Goal: Task Accomplishment & Management: Manage account settings

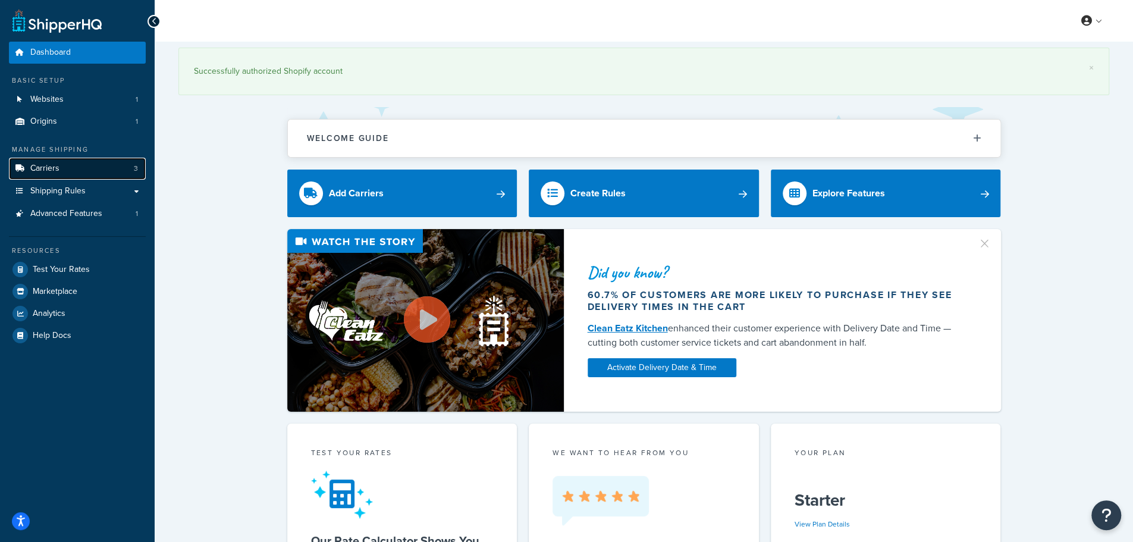
click at [65, 168] on link "Carriers 3" at bounding box center [77, 169] width 137 height 22
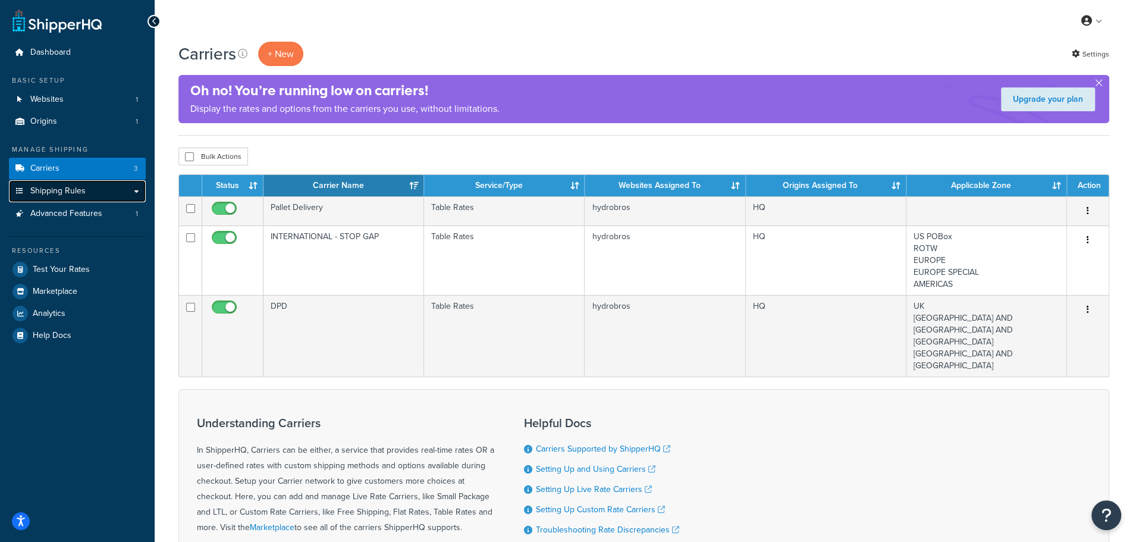
click at [87, 200] on link "Shipping Rules" at bounding box center [77, 191] width 137 height 22
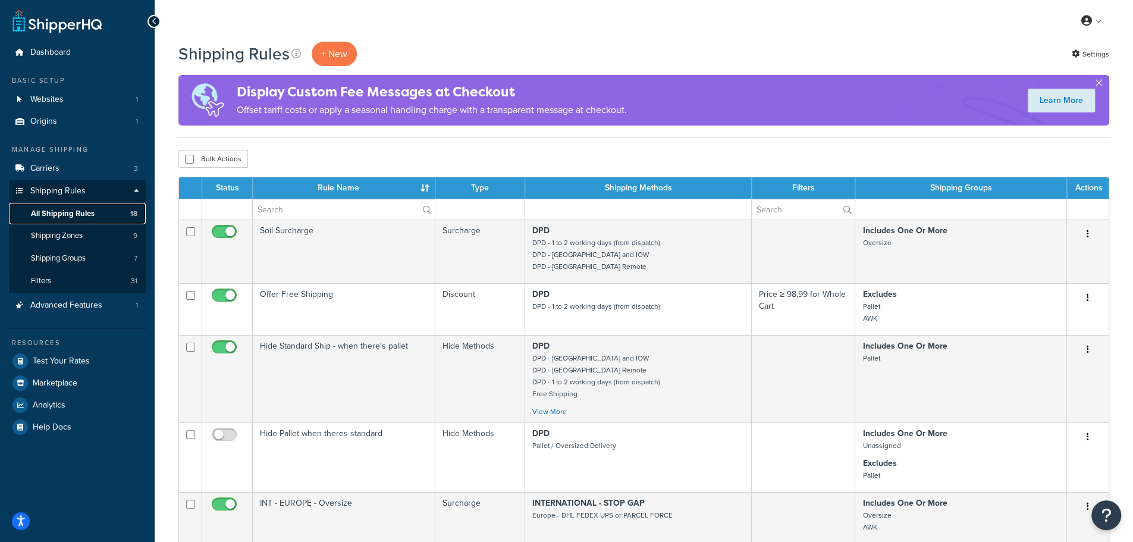
click at [90, 209] on span "All Shipping Rules" at bounding box center [63, 214] width 64 height 10
click at [84, 263] on span "Shipping Groups" at bounding box center [58, 258] width 55 height 10
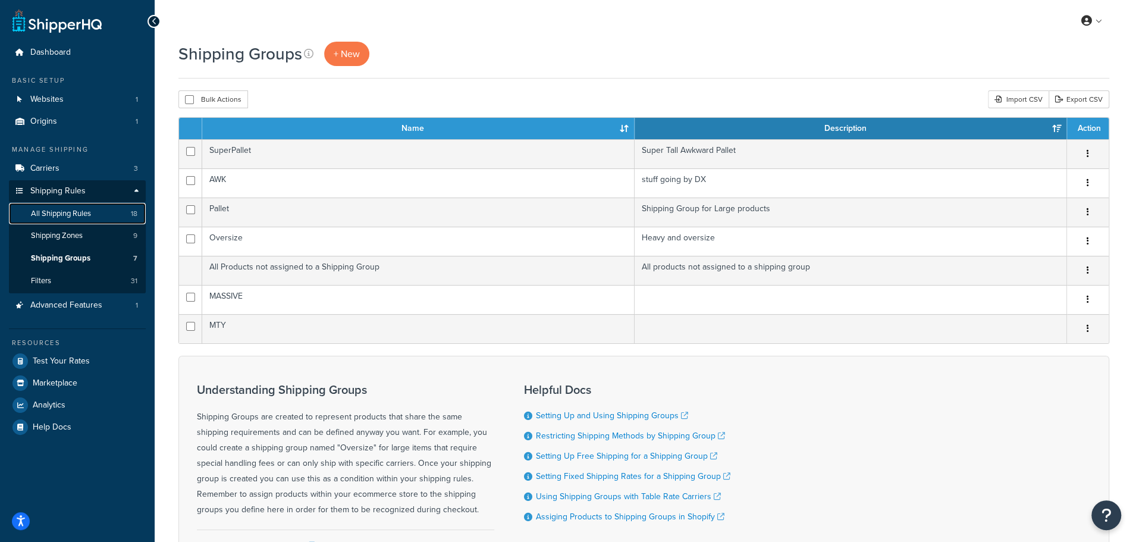
click at [82, 218] on link "All Shipping Rules 18" at bounding box center [77, 214] width 137 height 22
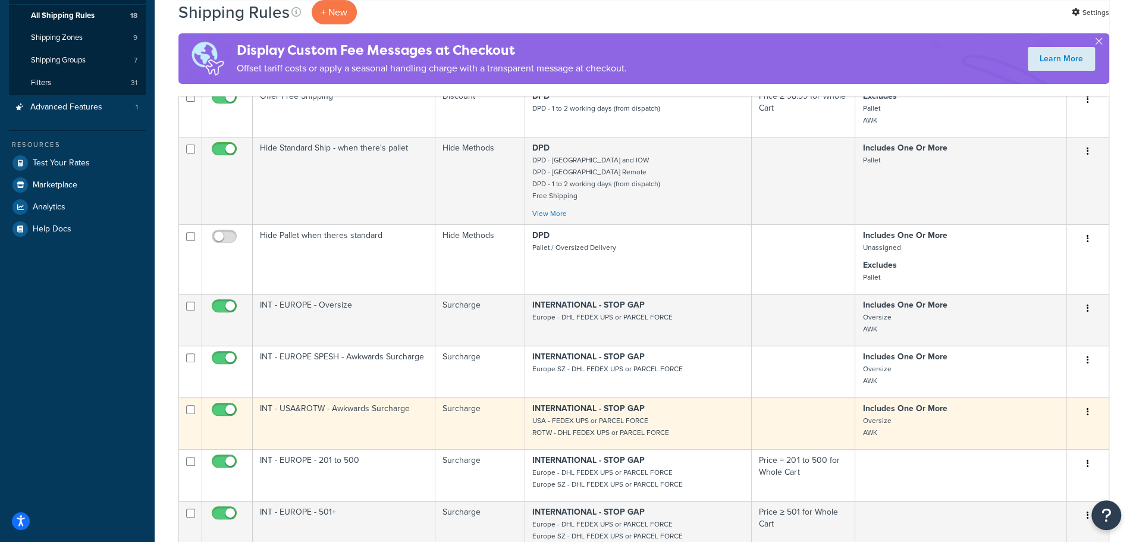
scroll to position [297, 0]
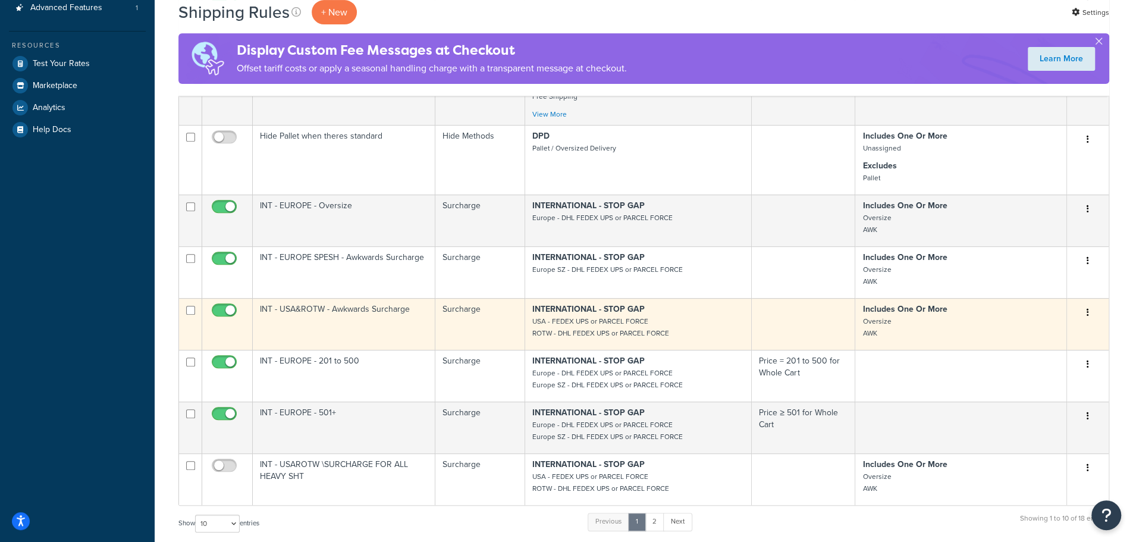
click at [384, 334] on td "INT - USA&ROTW - Awkwards Surcharge" at bounding box center [344, 324] width 183 height 52
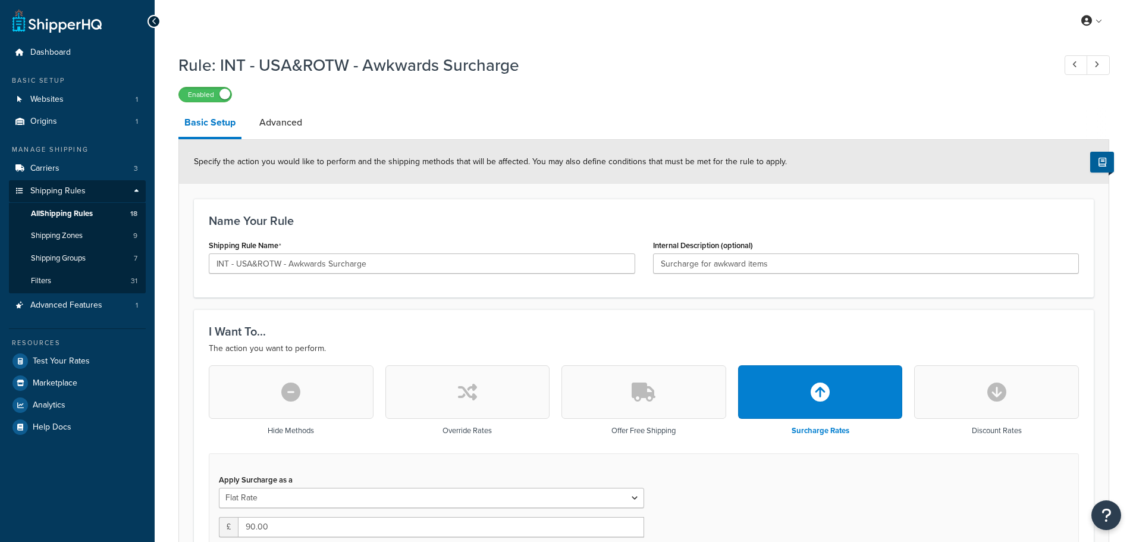
select select "ITEM"
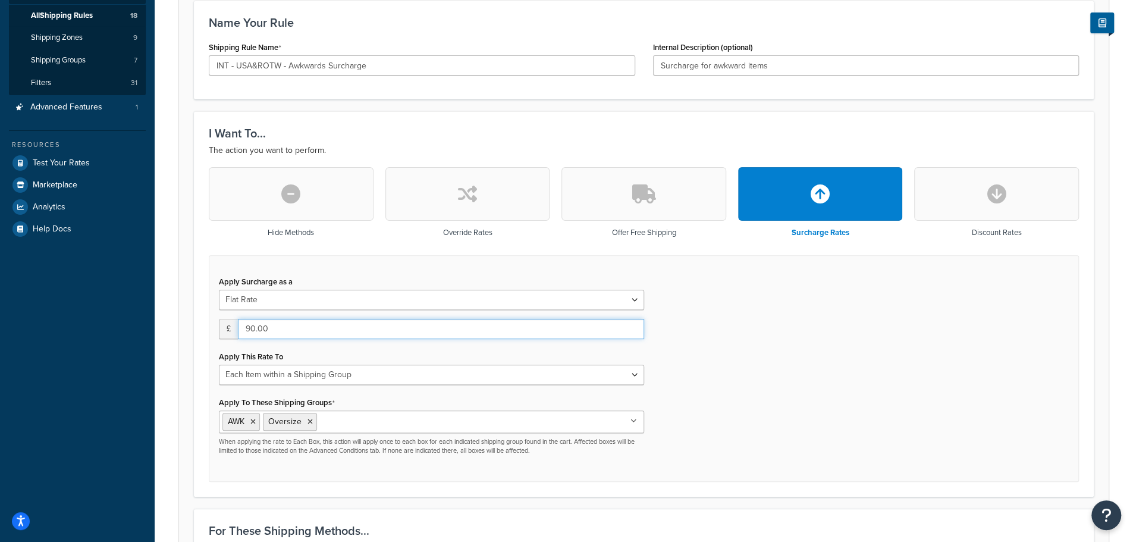
click at [365, 329] on input "90.00" at bounding box center [441, 329] width 406 height 20
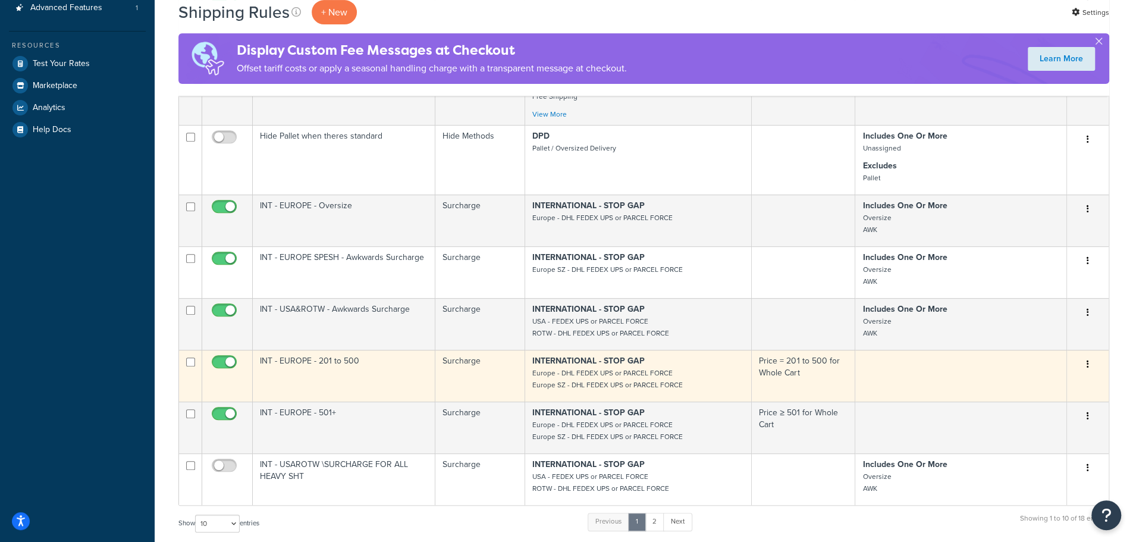
scroll to position [396, 0]
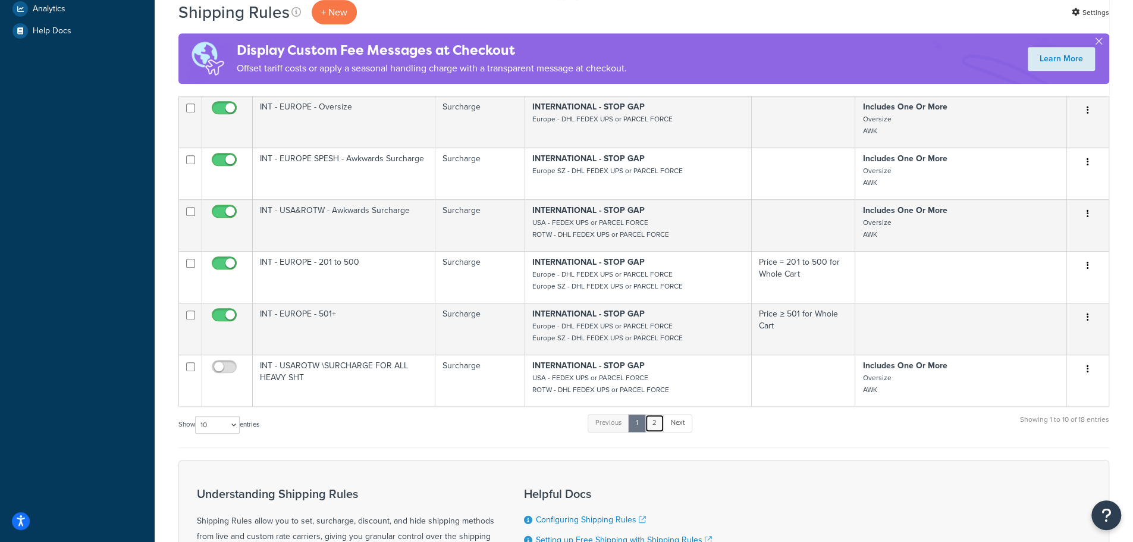
click at [657, 421] on link "2" at bounding box center [655, 423] width 20 height 18
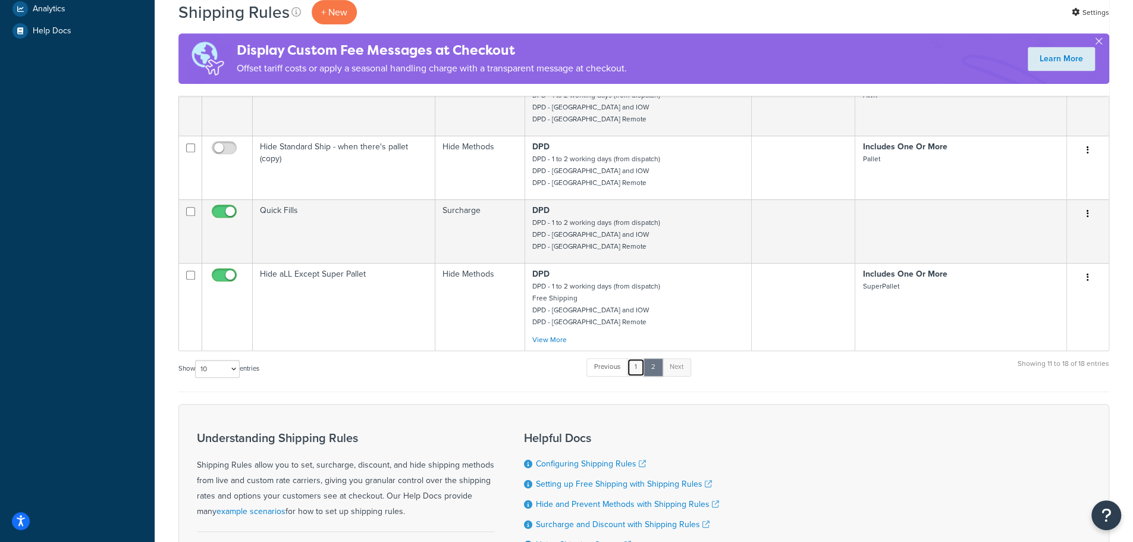
click at [644, 363] on link "1" at bounding box center [636, 367] width 18 height 18
click at [641, 366] on link "1" at bounding box center [636, 367] width 18 height 18
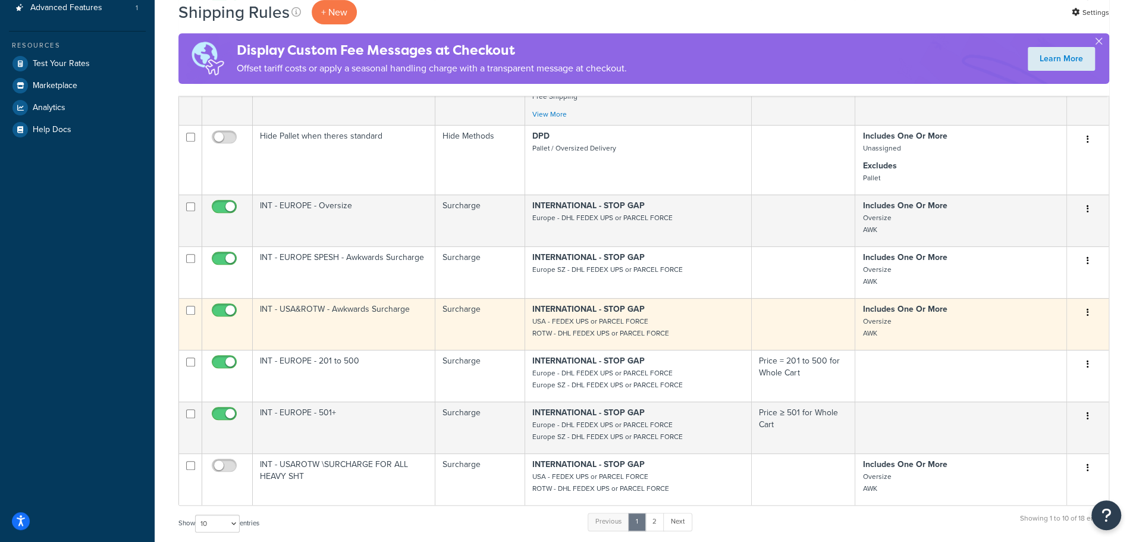
scroll to position [0, 0]
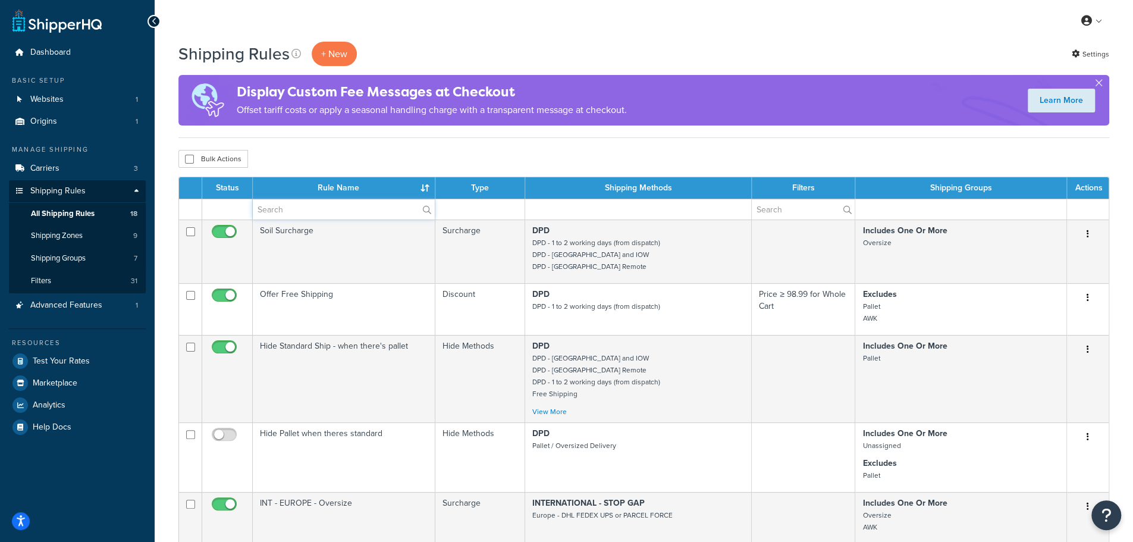
click at [391, 208] on input "text" at bounding box center [344, 209] width 182 height 20
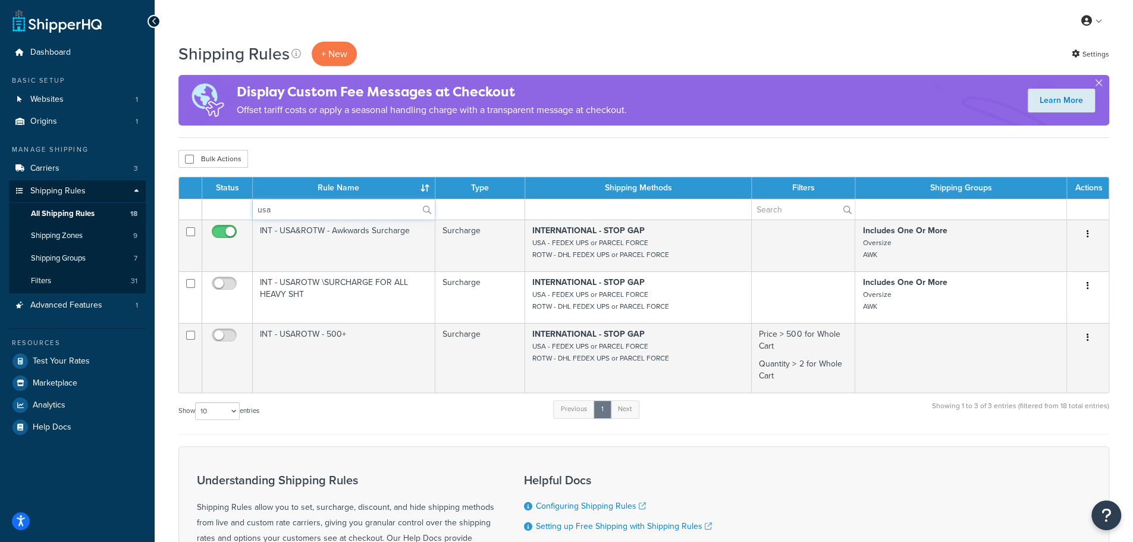
type input "usa"
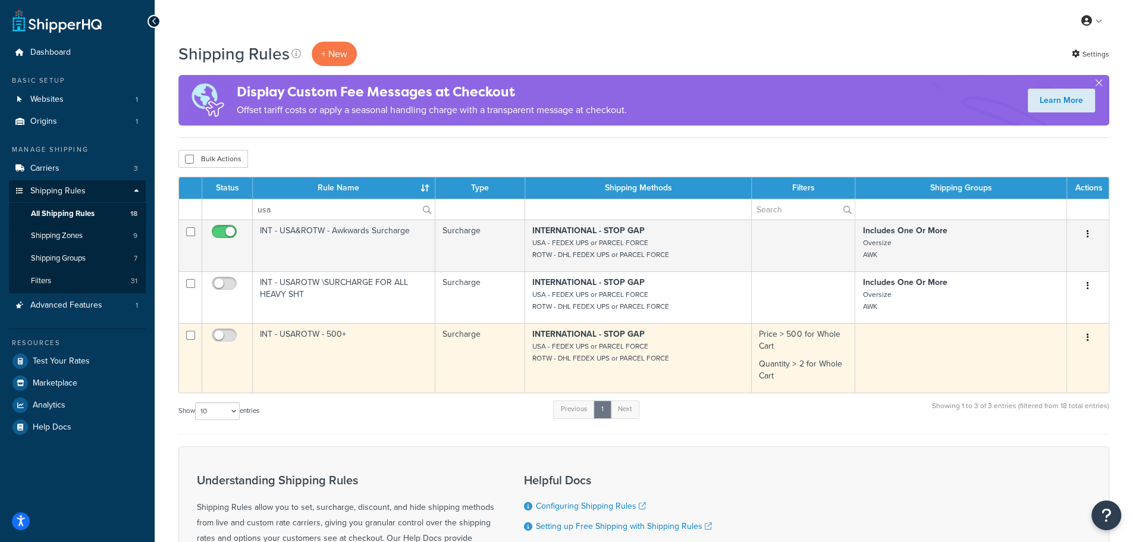
click at [390, 348] on td "INT - USAROTW - 500+" at bounding box center [344, 358] width 183 height 70
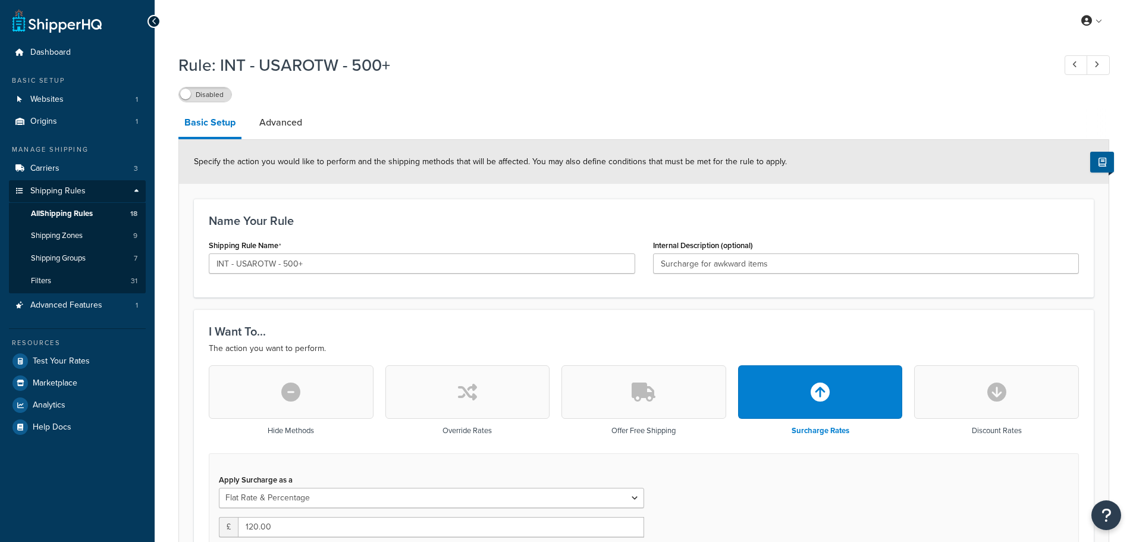
select select "FLAT_RATE_AND_PERCENTAGE"
select select "ORDER"
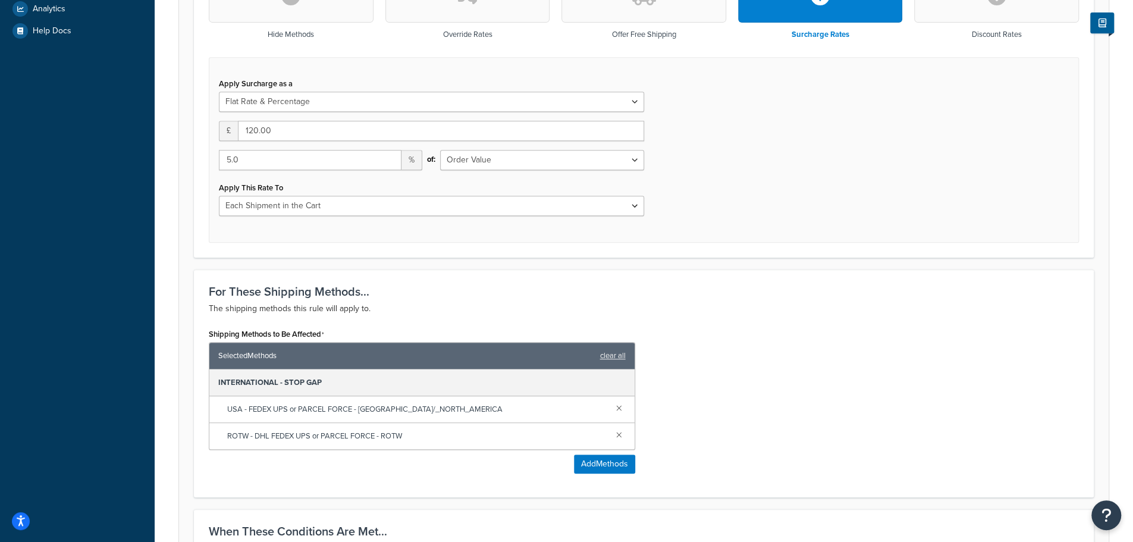
scroll to position [297, 0]
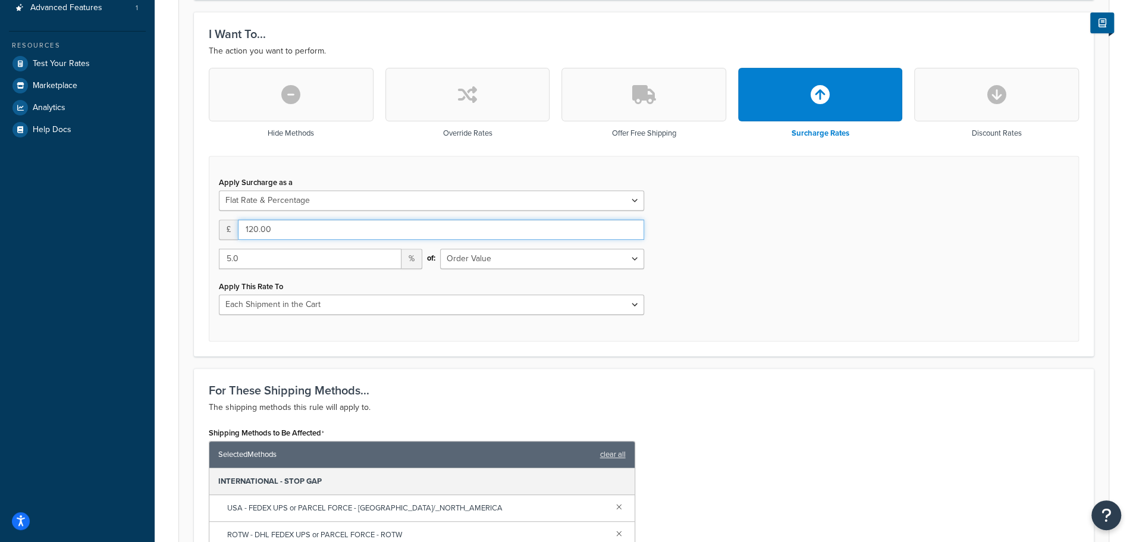
click at [341, 233] on input "120.00" at bounding box center [441, 230] width 406 height 20
type input "90"
click at [810, 294] on div "Apply Surcharge as a Flat Rate Percentage Flat Rate & Percentage £ 90 5.0 % of:…" at bounding box center [644, 249] width 870 height 186
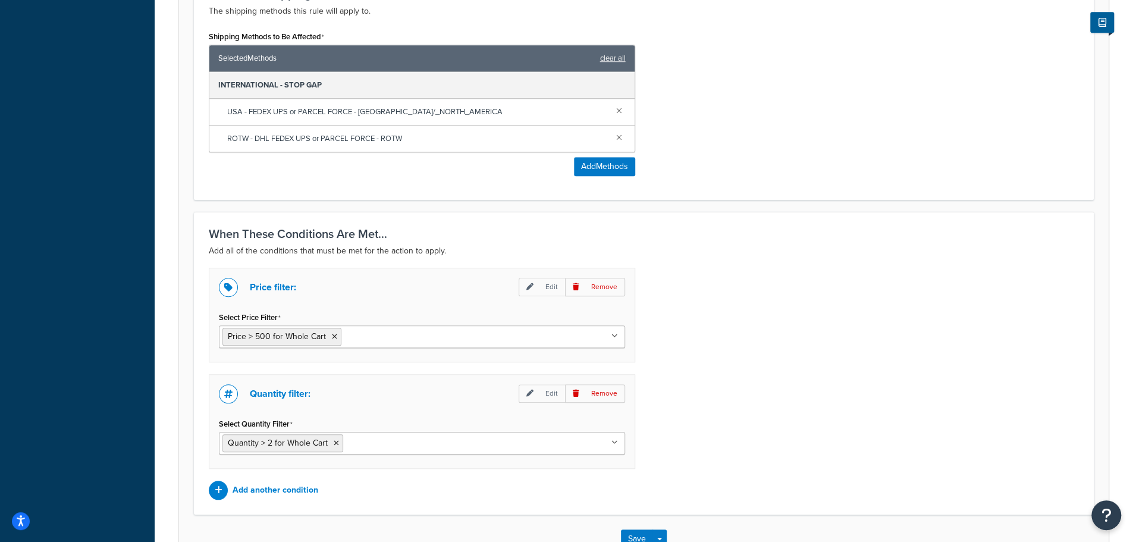
scroll to position [771, 0]
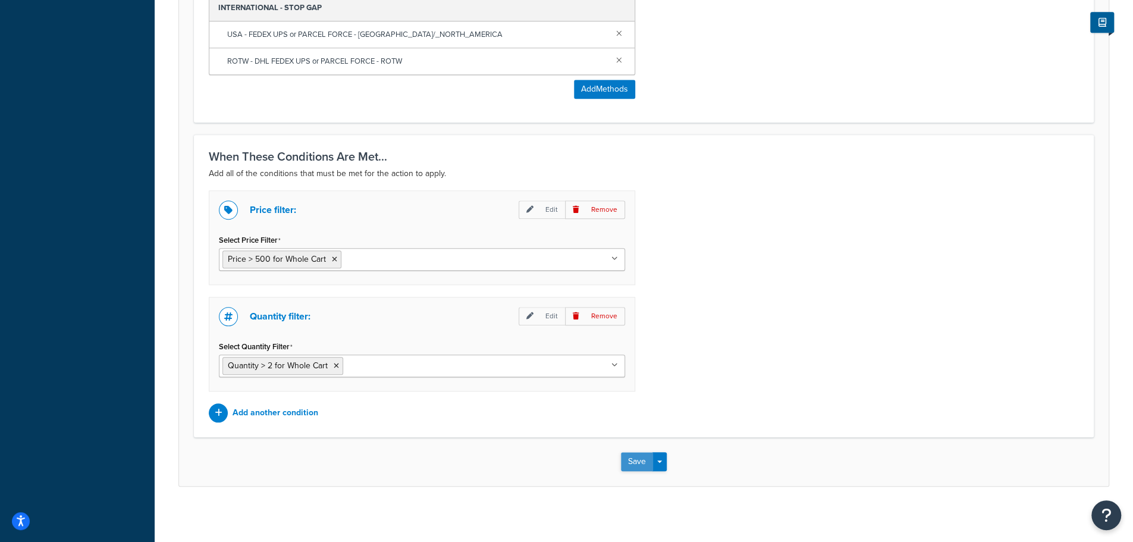
click at [635, 459] on button "Save" at bounding box center [637, 461] width 32 height 19
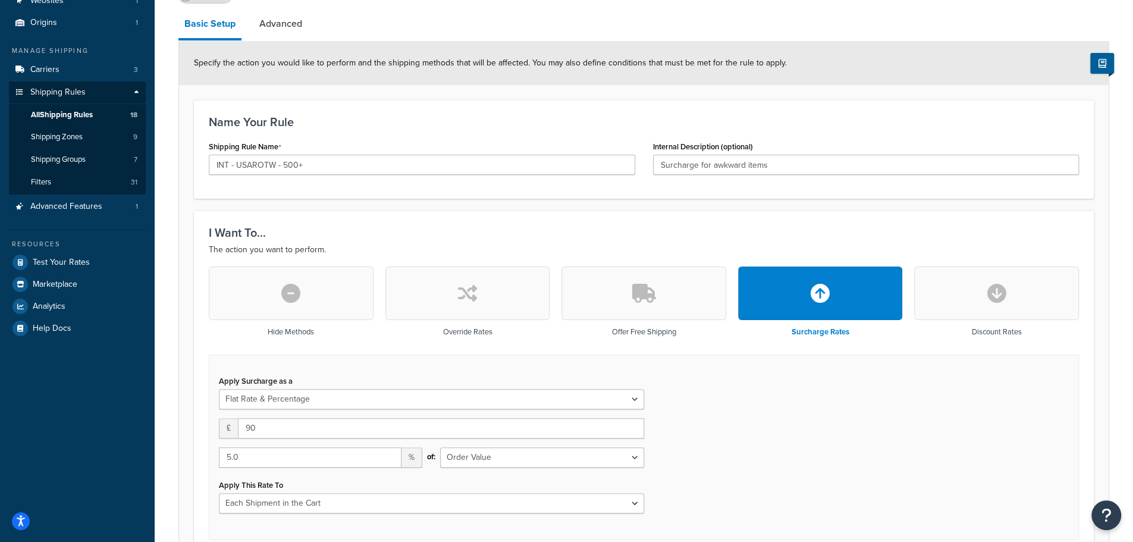
scroll to position [297, 0]
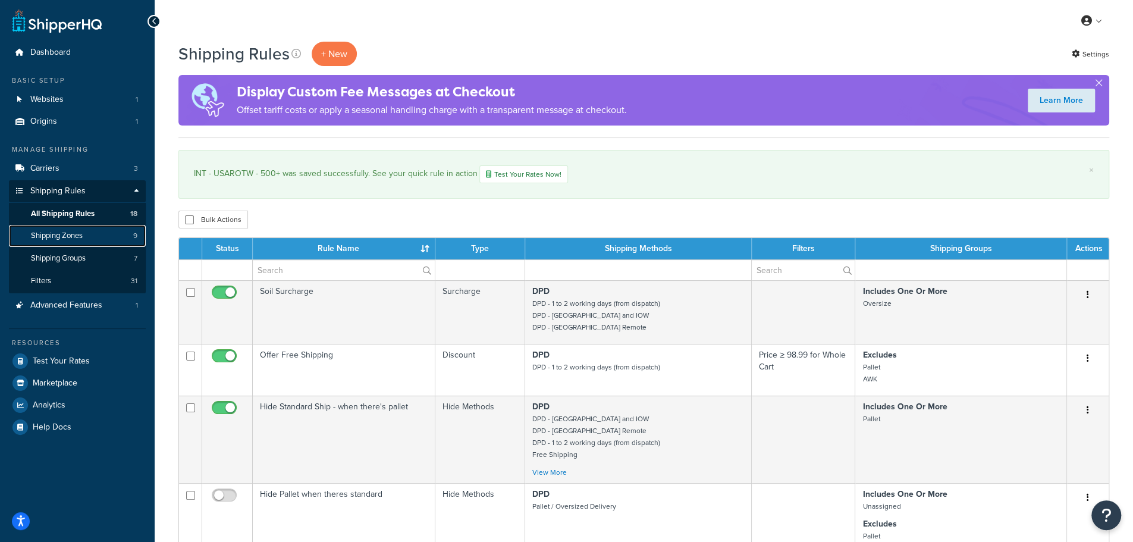
click at [87, 238] on link "Shipping Zones 9" at bounding box center [77, 236] width 137 height 22
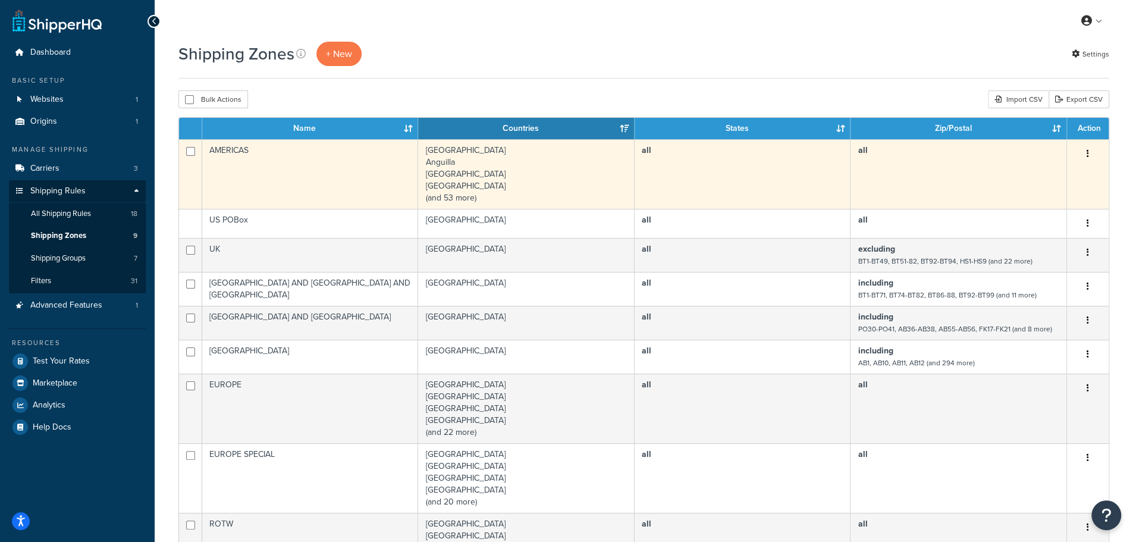
click at [220, 152] on td "AMERICAS" at bounding box center [310, 174] width 216 height 70
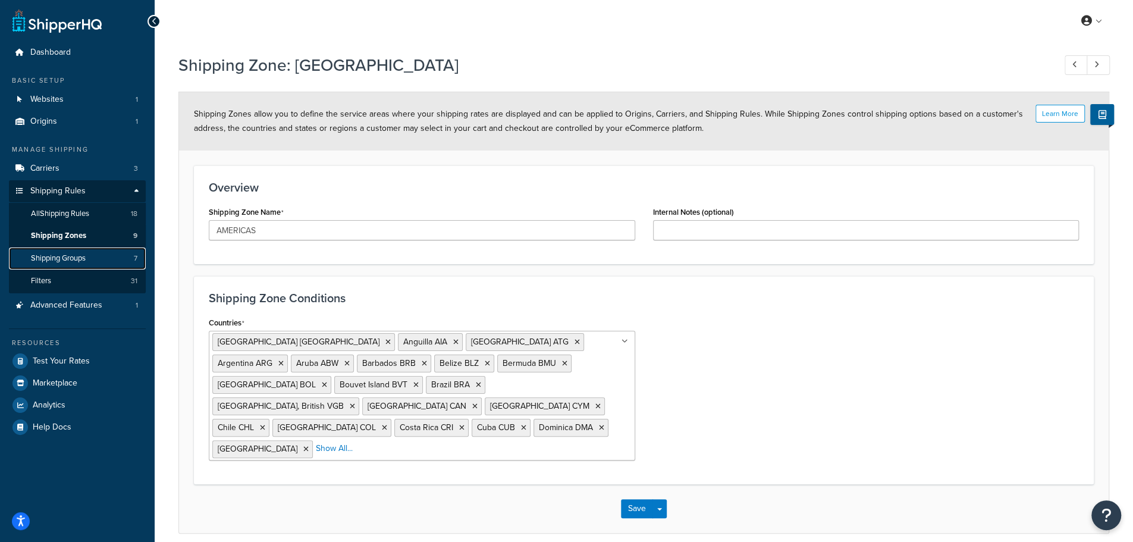
click at [71, 266] on link "Shipping Groups 7" at bounding box center [77, 258] width 137 height 22
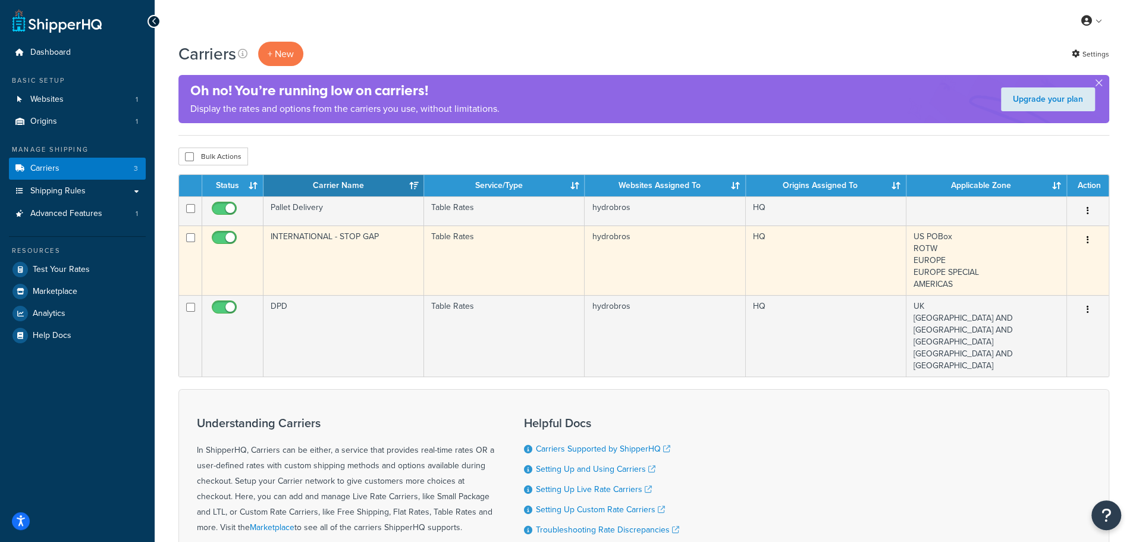
click at [327, 242] on td "INTERNATIONAL - STOP GAP" at bounding box center [344, 260] width 161 height 70
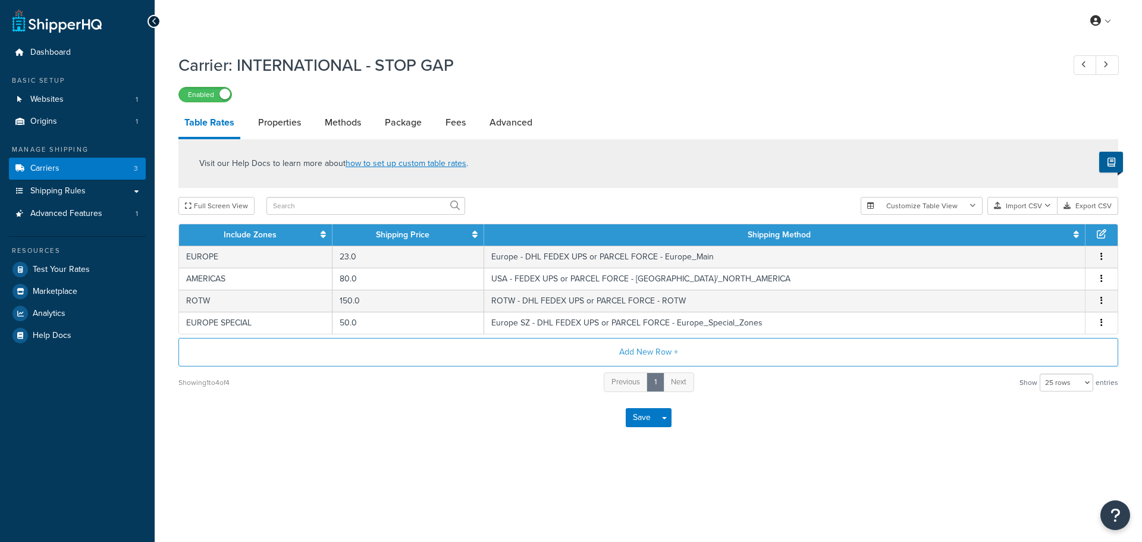
select select "25"
click at [353, 126] on link "Methods" at bounding box center [343, 122] width 48 height 29
select select "25"
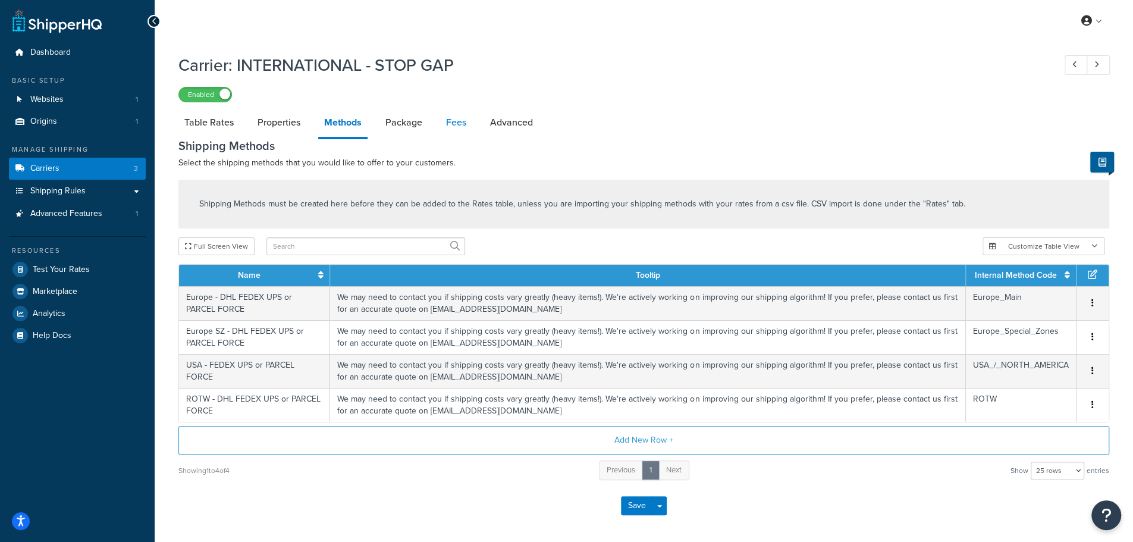
click at [466, 124] on link "Fees" at bounding box center [456, 122] width 32 height 29
select select "AFTER"
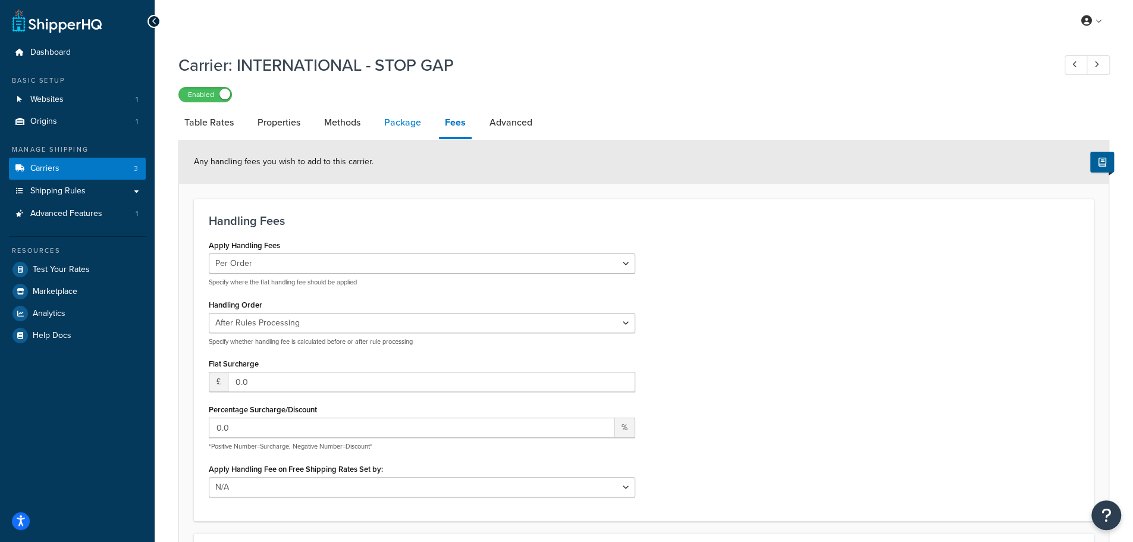
click at [415, 124] on link "Package" at bounding box center [402, 122] width 49 height 29
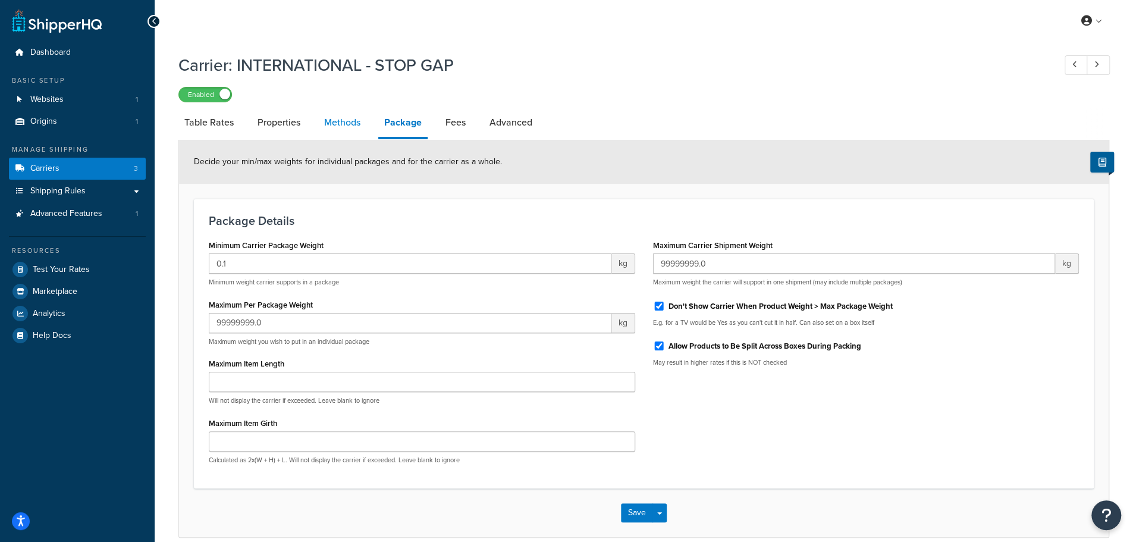
click at [325, 127] on link "Methods" at bounding box center [342, 122] width 48 height 29
select select "25"
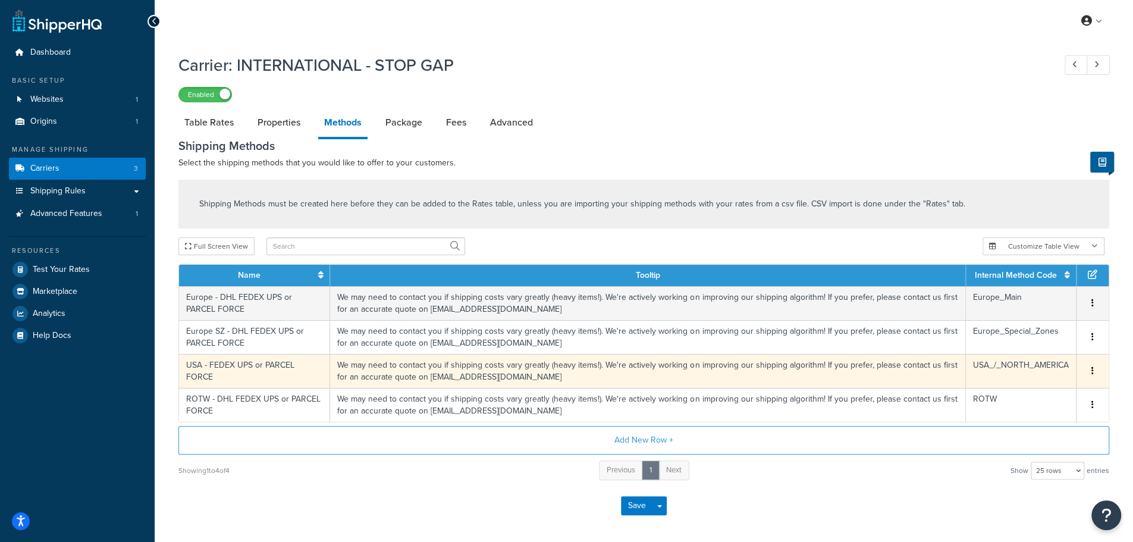
click at [253, 366] on td "USA - FEDEX UPS or PARCEL FORCE" at bounding box center [254, 371] width 151 height 34
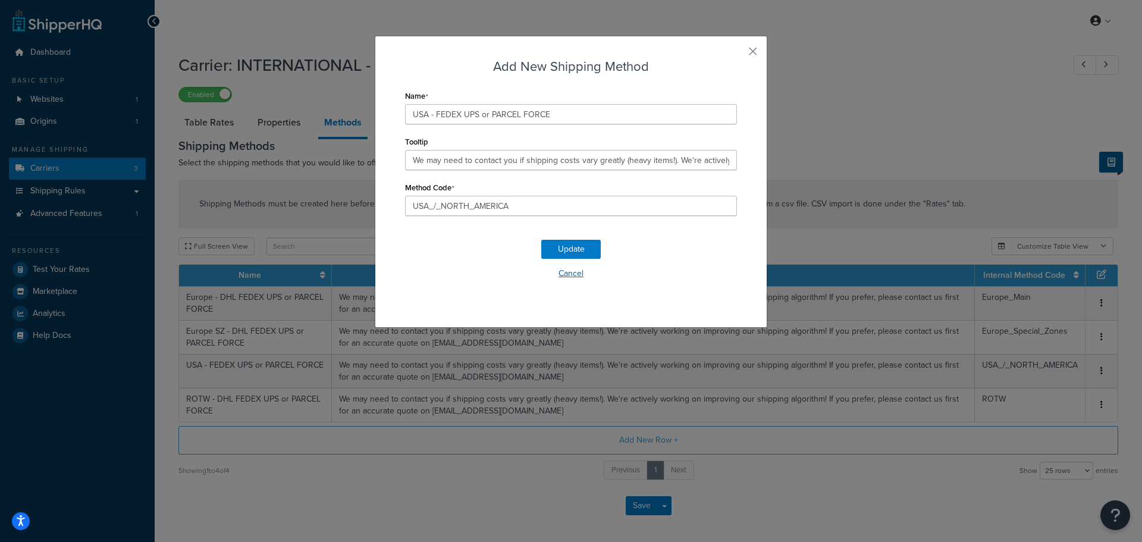
click at [568, 277] on button "Cancel" at bounding box center [571, 274] width 332 height 18
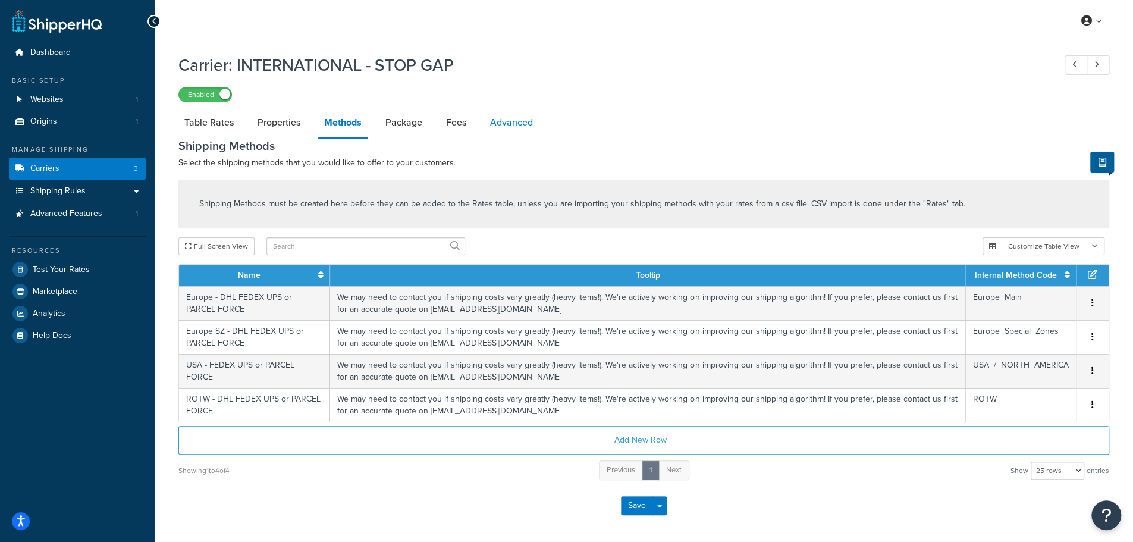
click at [518, 128] on link "Advanced" at bounding box center [511, 122] width 55 height 29
select select "false"
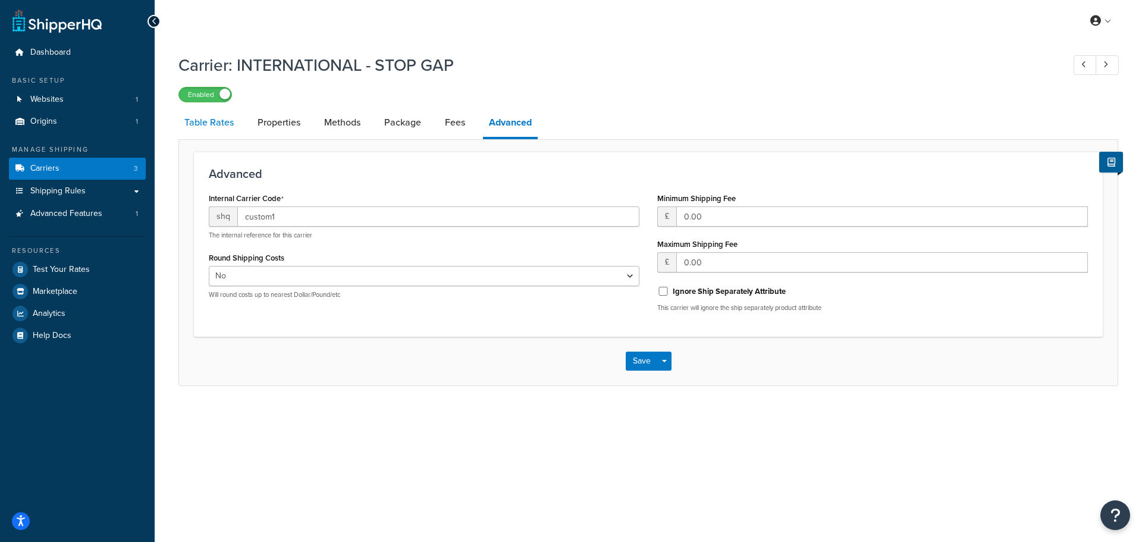
click at [222, 133] on link "Table Rates" at bounding box center [208, 122] width 61 height 29
select select "25"
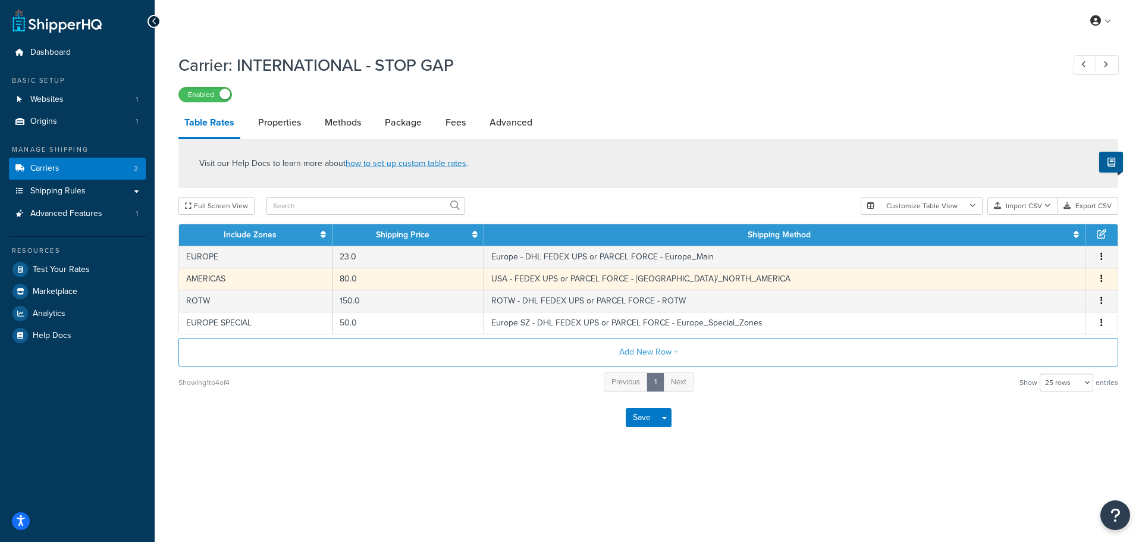
click at [208, 279] on td "AMERICAS" at bounding box center [255, 279] width 153 height 22
select select "141460"
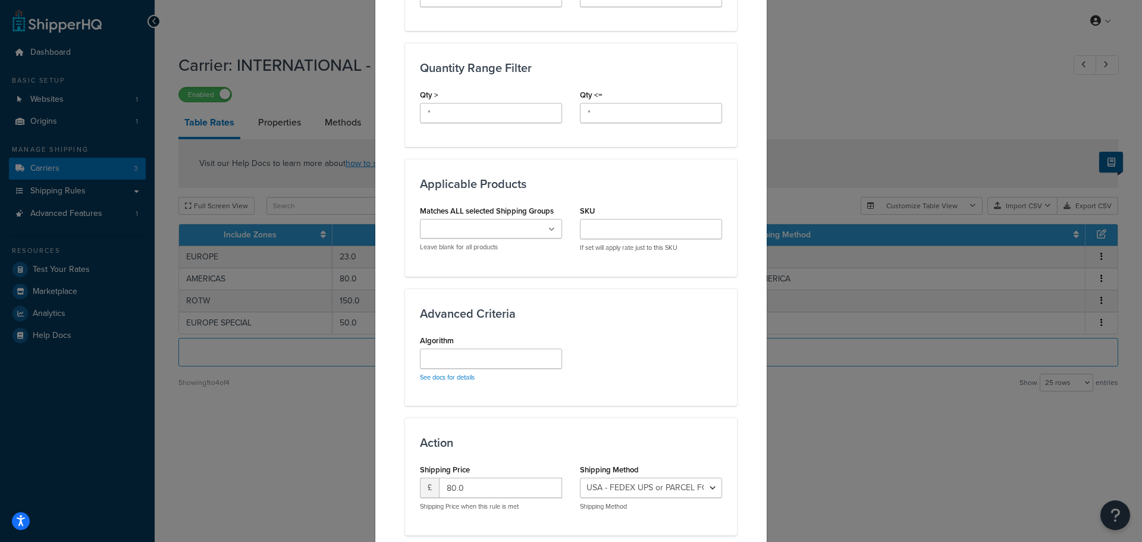
scroll to position [573, 0]
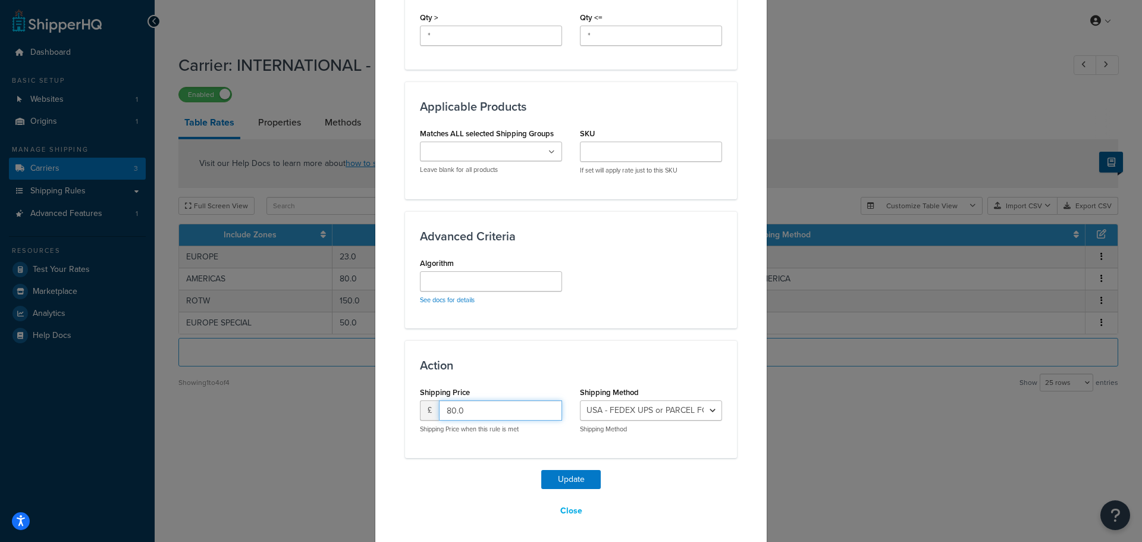
click at [482, 412] on input "80.0" at bounding box center [500, 410] width 123 height 20
type input "60"
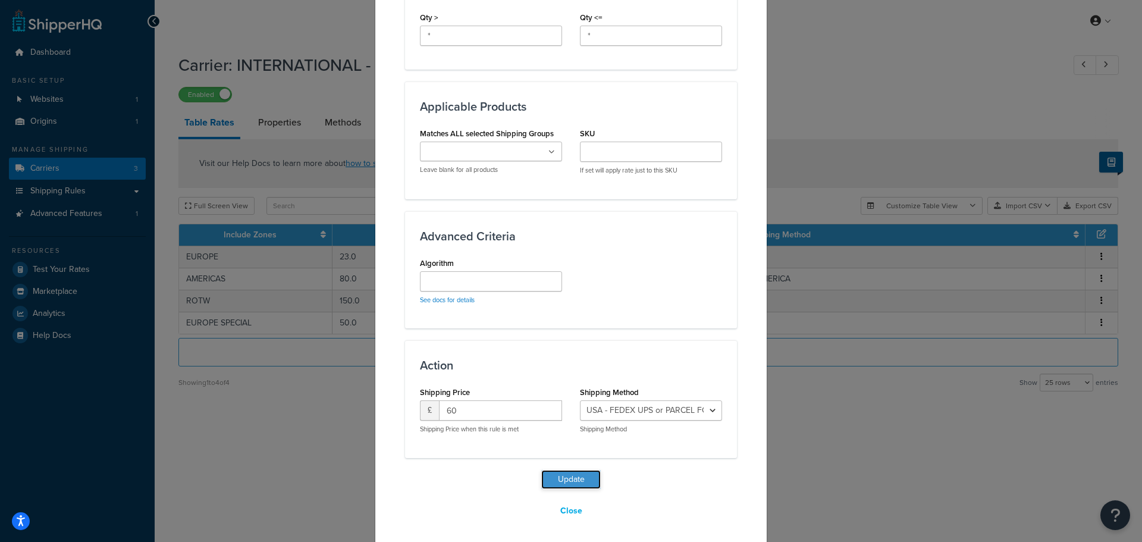
click at [568, 481] on button "Update" at bounding box center [570, 479] width 59 height 19
